Goal: Task Accomplishment & Management: Manage account settings

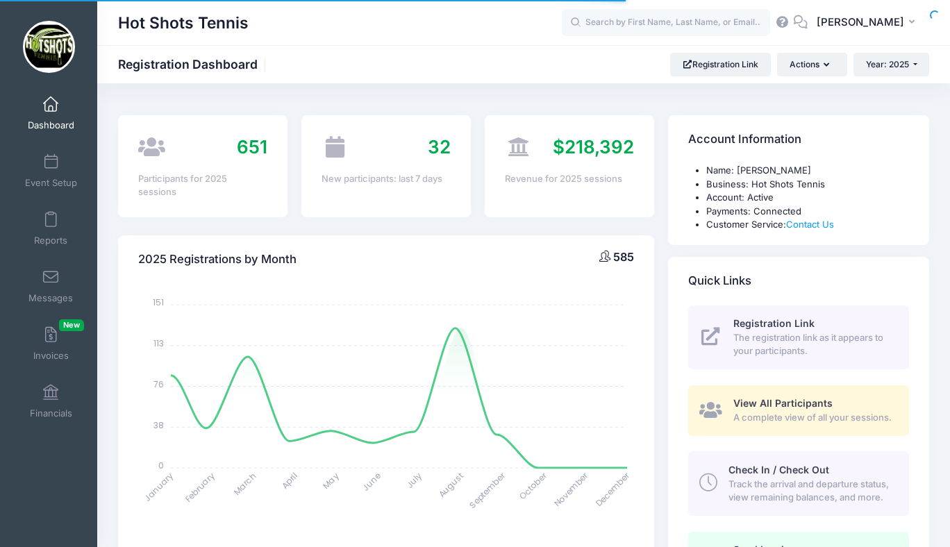
select select
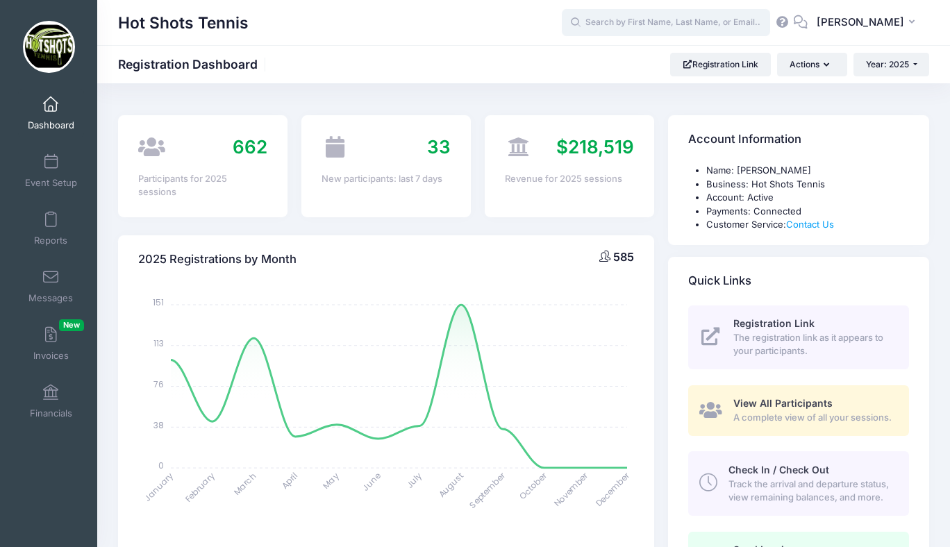
click at [651, 26] on input "text" at bounding box center [666, 23] width 208 height 28
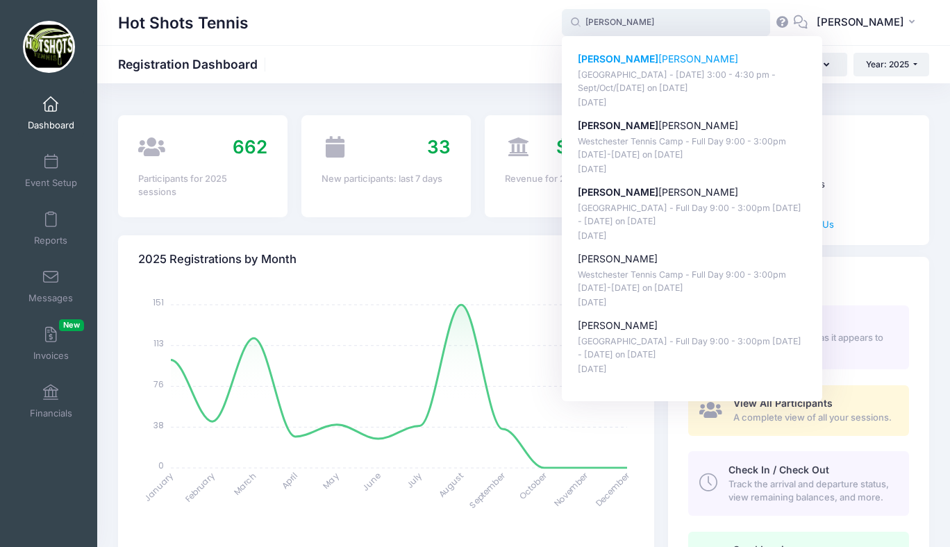
click at [654, 55] on p "Naomi Berhane" at bounding box center [692, 59] width 229 height 15
type input "Naomi Berhane (St Anastasia Elementary - Monday 3:00 - 4:30 pm - Sept/Oct/Nov 2…"
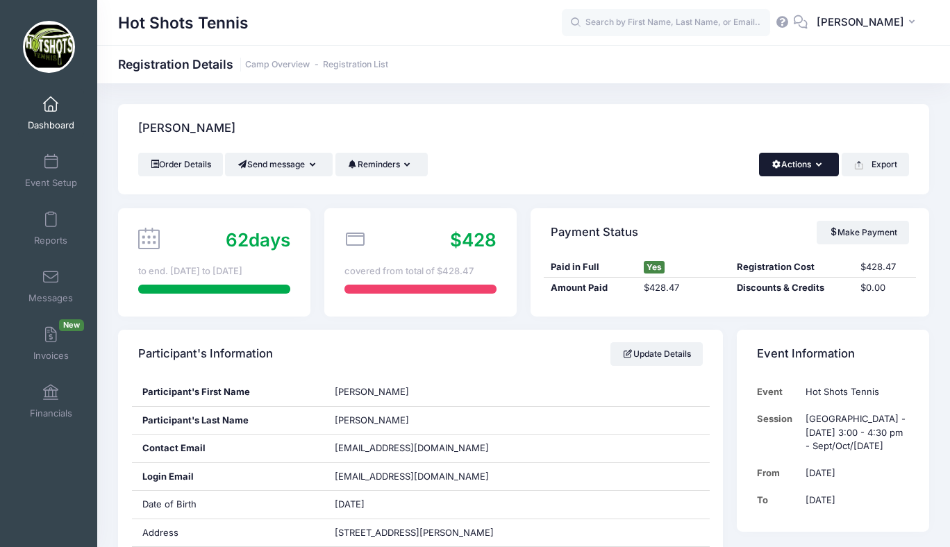
click at [807, 163] on button "Actions" at bounding box center [799, 165] width 80 height 24
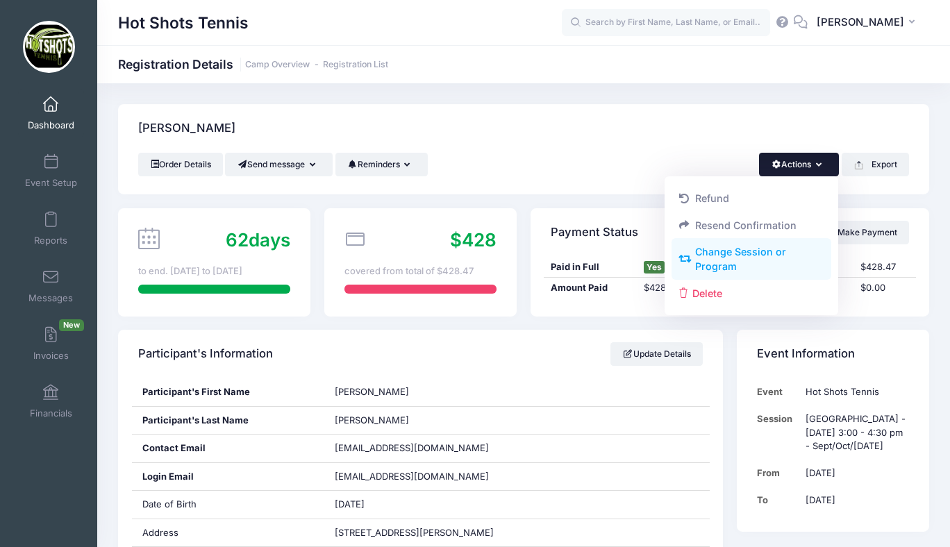
click at [734, 256] on link "Change Session or Program" at bounding box center [752, 260] width 160 height 42
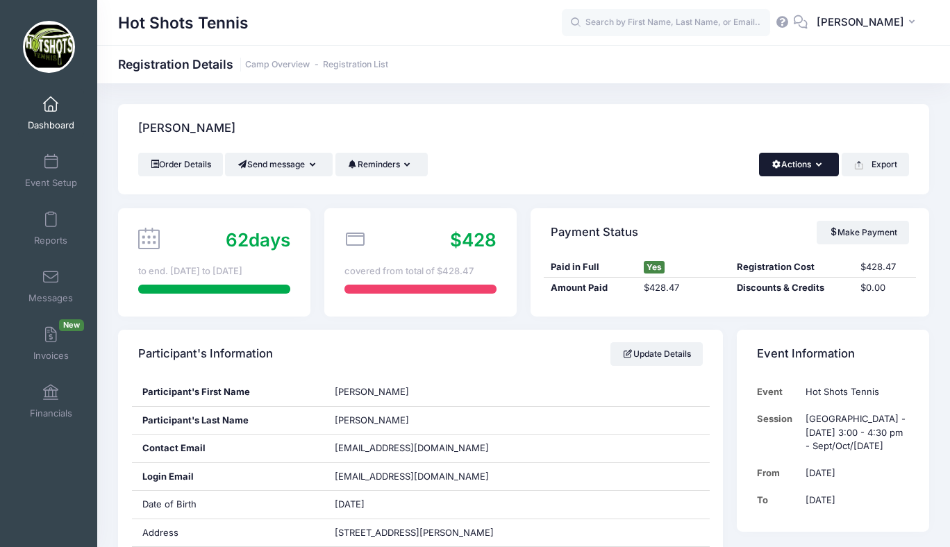
click at [796, 167] on button "Actions" at bounding box center [799, 165] width 80 height 24
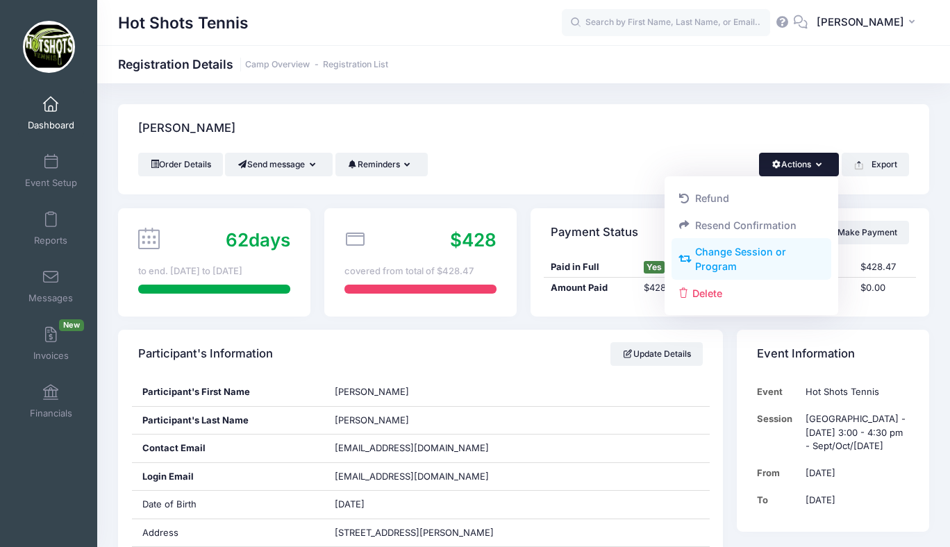
click at [733, 257] on link "Change Session or Program" at bounding box center [752, 260] width 160 height 42
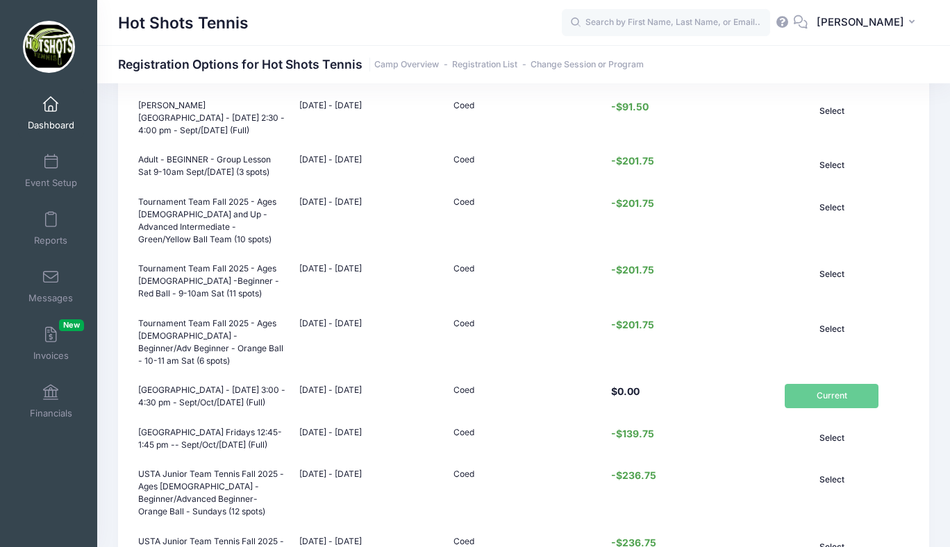
scroll to position [511, 0]
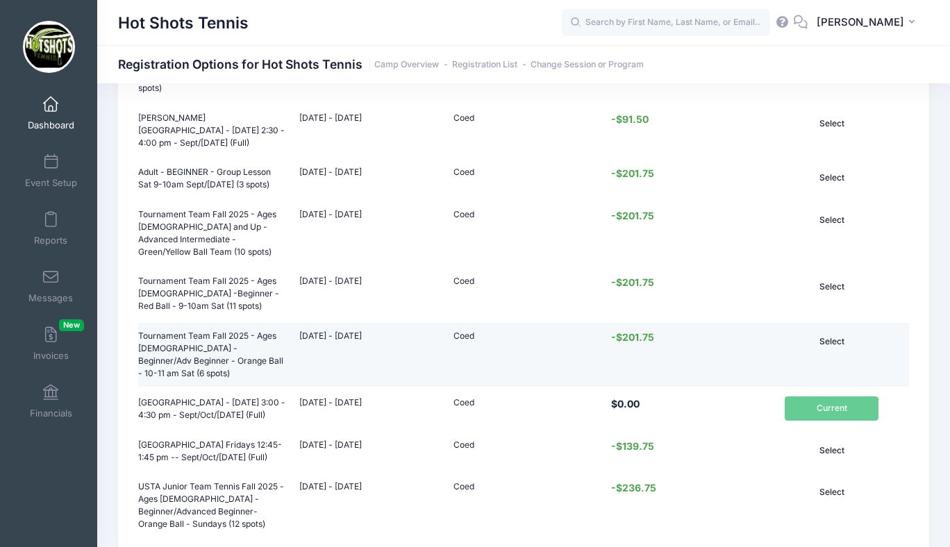
click at [831, 330] on button "Select" at bounding box center [832, 342] width 94 height 24
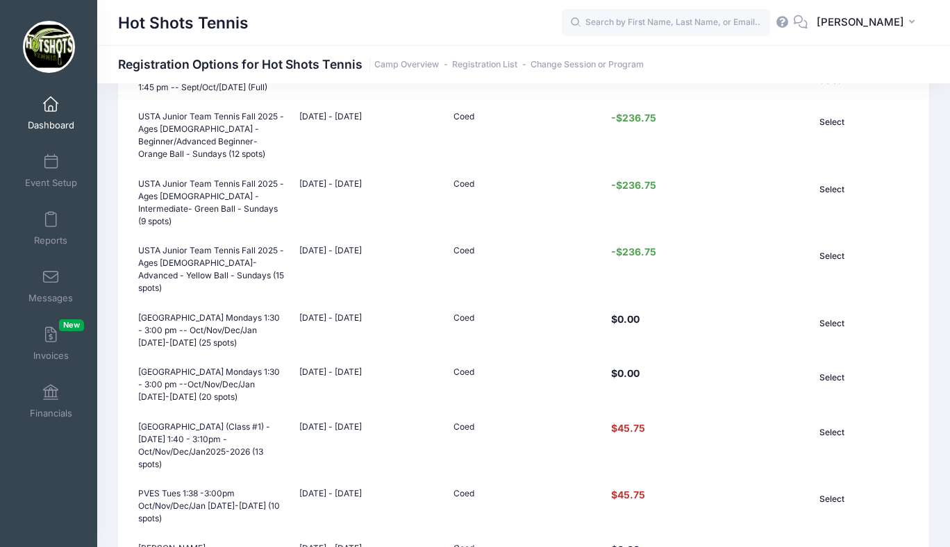
scroll to position [1125, 0]
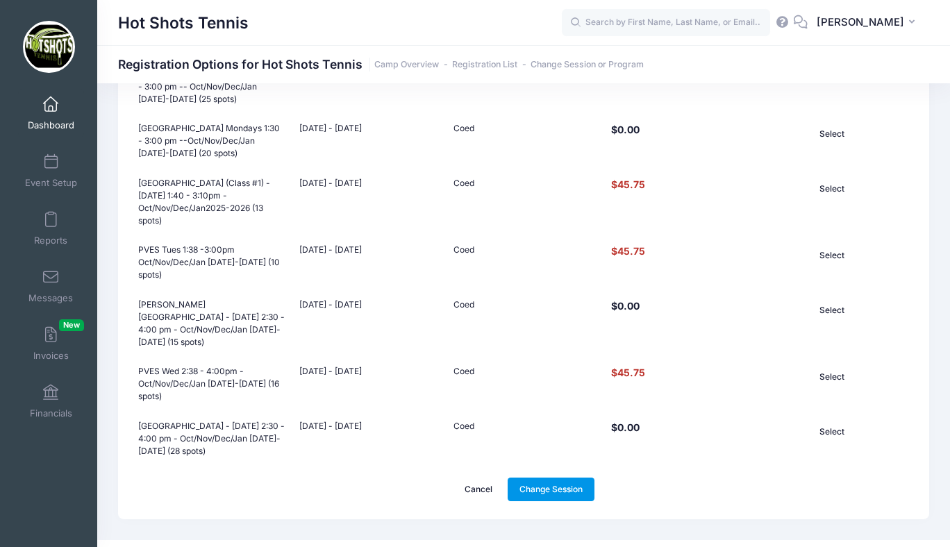
click at [555, 478] on link "Change Session" at bounding box center [552, 490] width 88 height 24
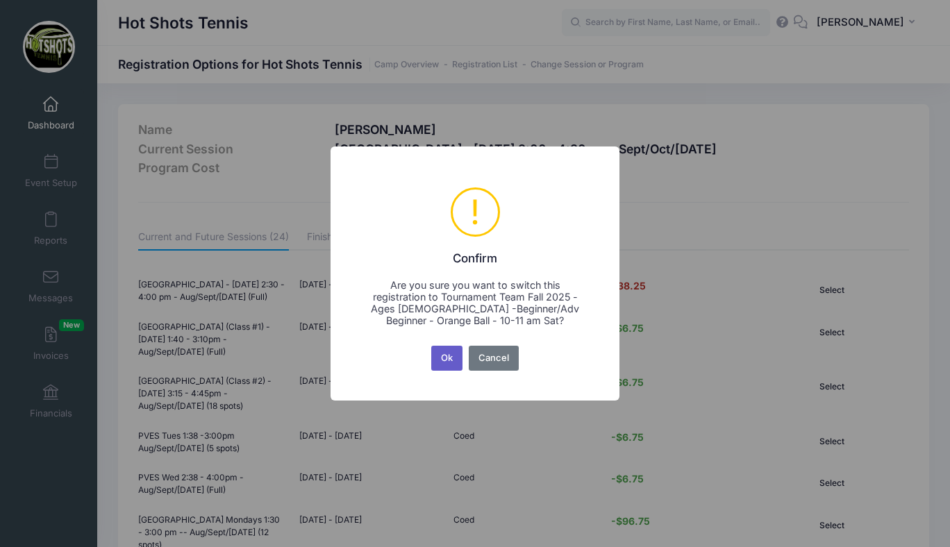
click at [446, 356] on button "Ok" at bounding box center [447, 358] width 32 height 25
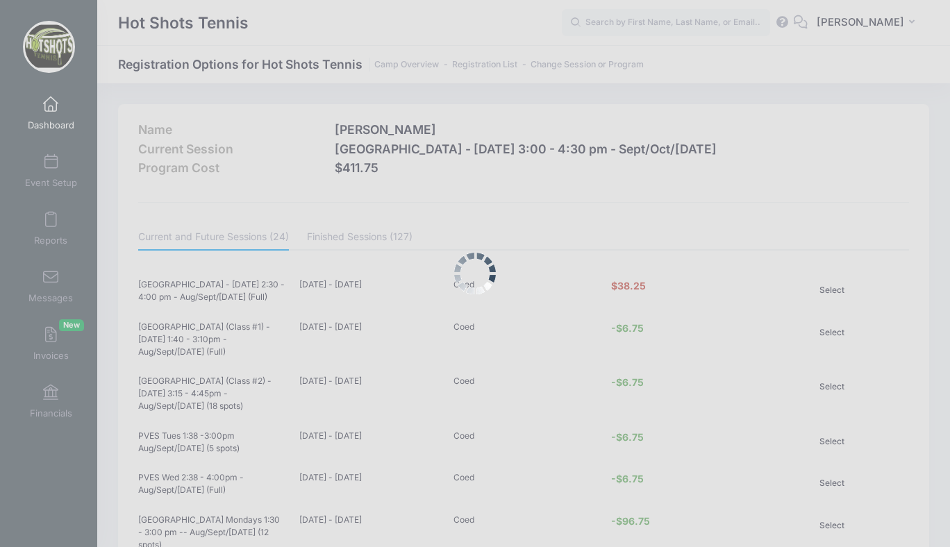
scroll to position [1125, 0]
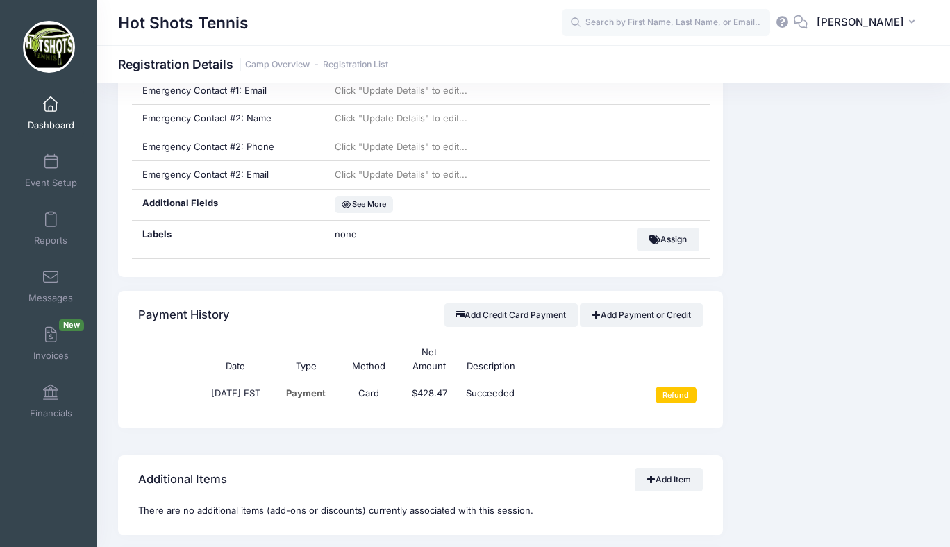
scroll to position [776, 0]
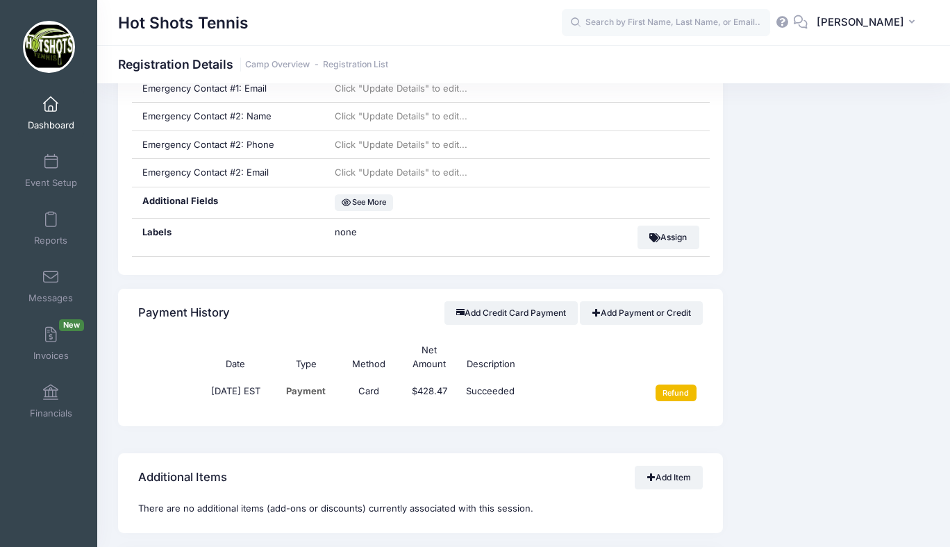
click at [672, 392] on input "Refund" at bounding box center [676, 393] width 41 height 17
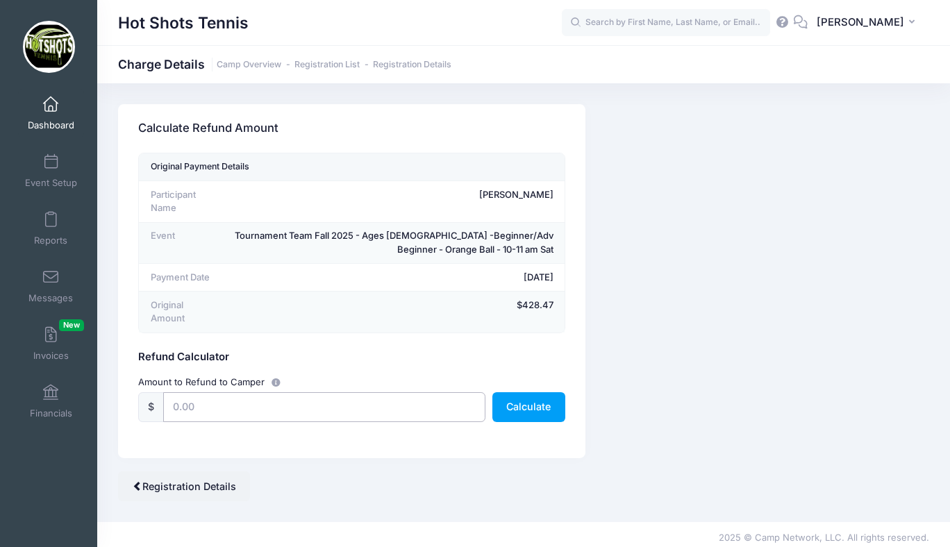
click at [295, 406] on input "text" at bounding box center [324, 407] width 322 height 30
type input "201.75"
click at [519, 407] on button "Calculate" at bounding box center [528, 407] width 73 height 30
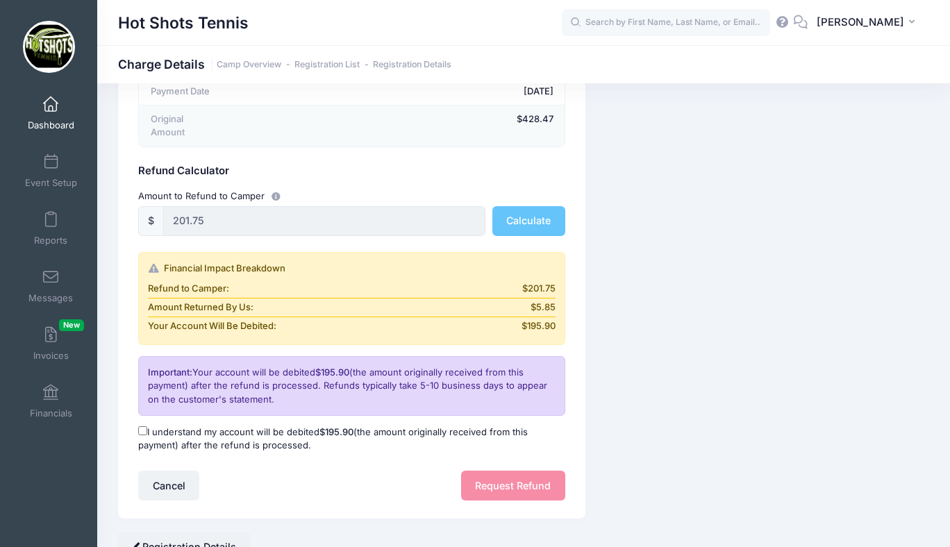
scroll to position [187, 0]
click at [143, 426] on input "I understand my account will be debited $195.90 (the amount originally received…" at bounding box center [142, 430] width 9 height 9
checkbox input "true"
click at [499, 479] on button "Request Refund" at bounding box center [513, 485] width 104 height 30
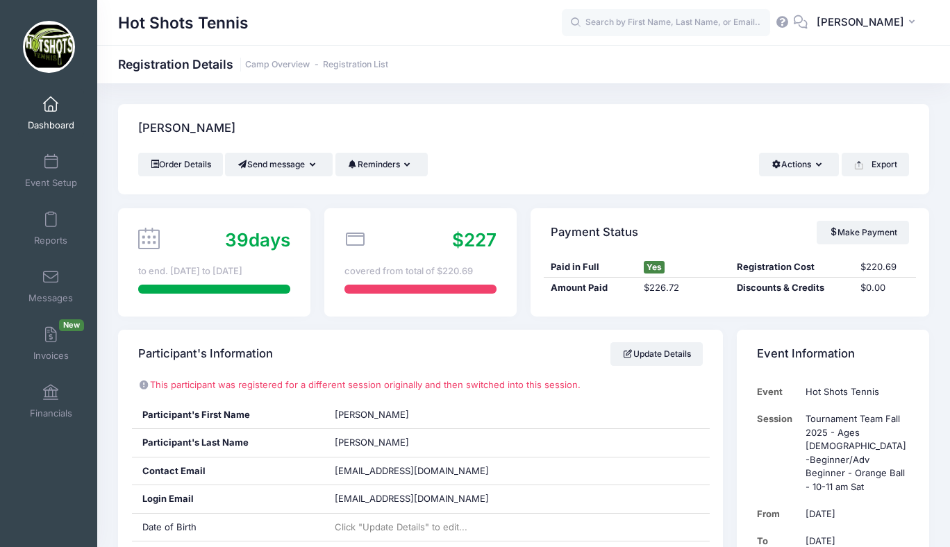
click at [51, 108] on span at bounding box center [51, 104] width 0 height 15
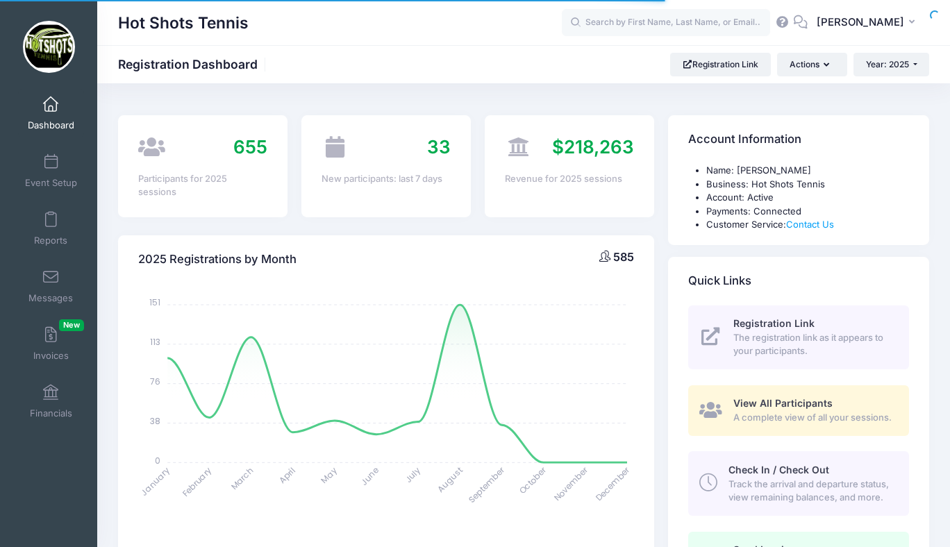
select select
